Goal: Browse casually

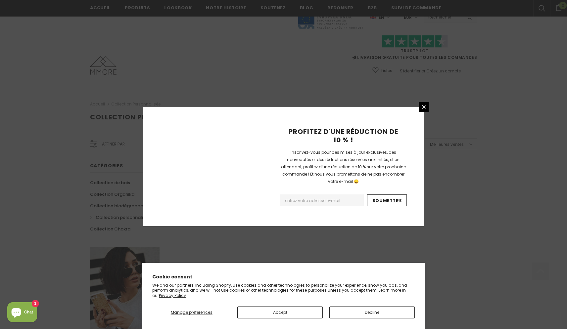
scroll to position [365, 0]
